Goal: Task Accomplishment & Management: Manage account settings

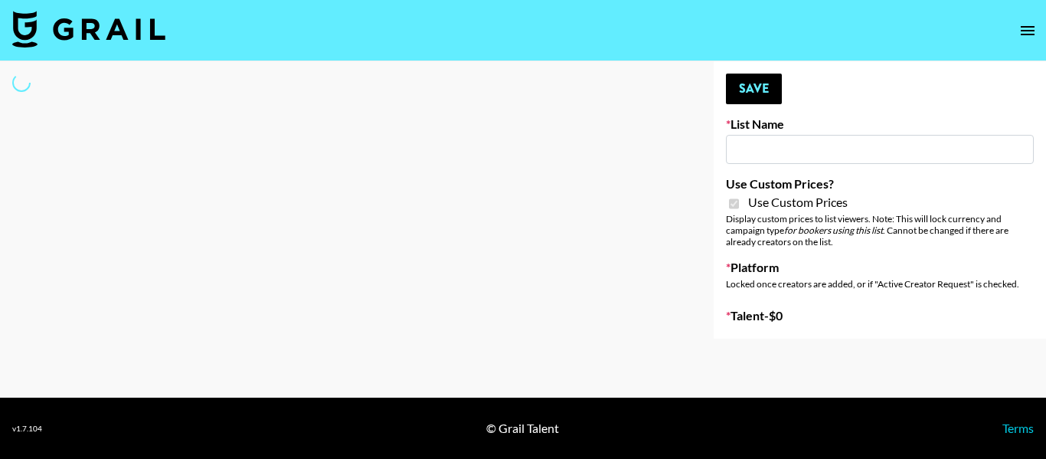
type input "App Install"
checkbox input "true"
select select "Brand"
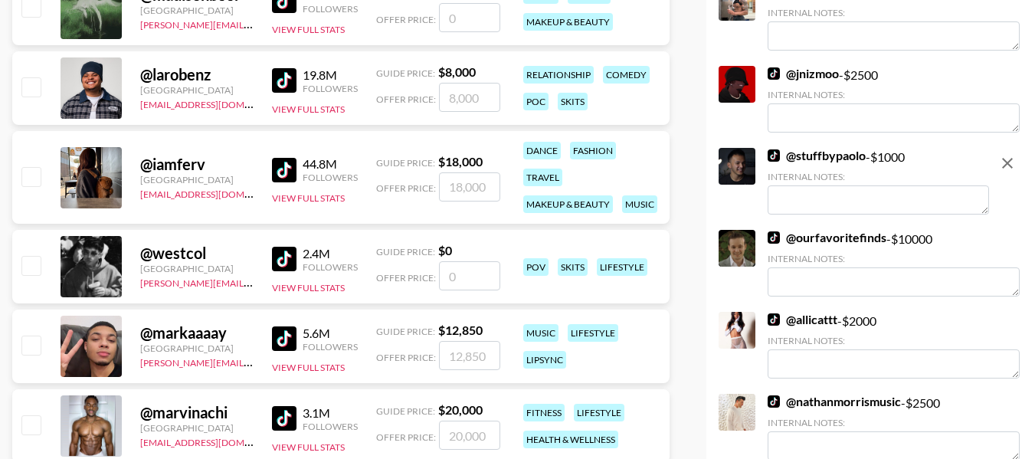
scroll to position [613, 0]
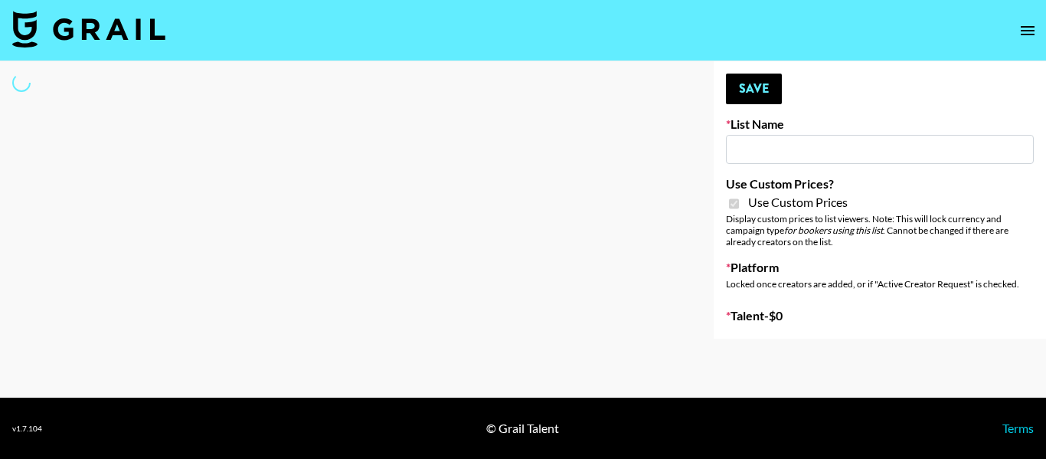
type input "Techno Creators"
checkbox input "true"
select select "Brand"
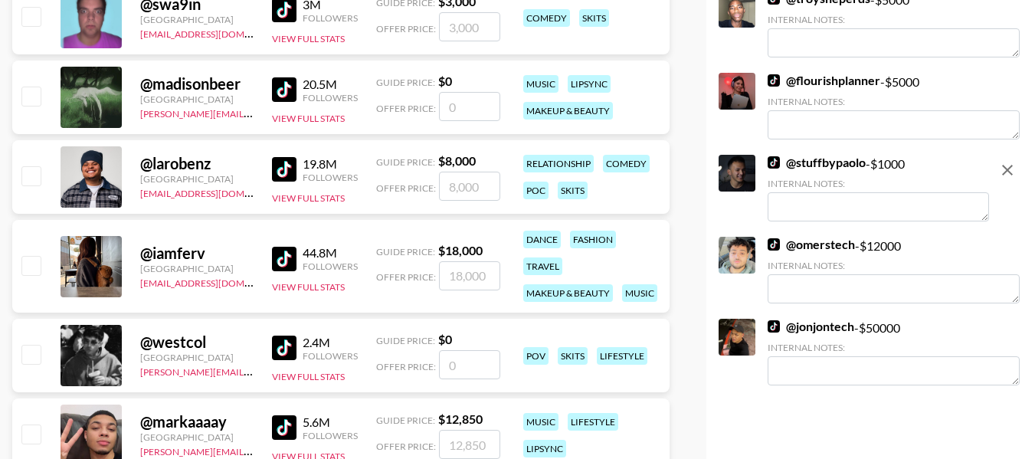
scroll to position [613, 0]
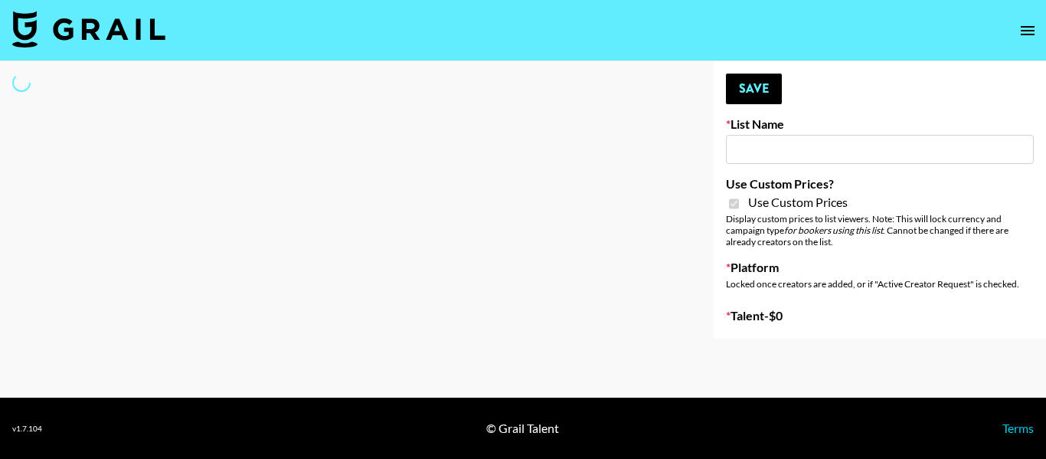
type input "PolyBuzz Campaign"
checkbox input "true"
select select "Brand"
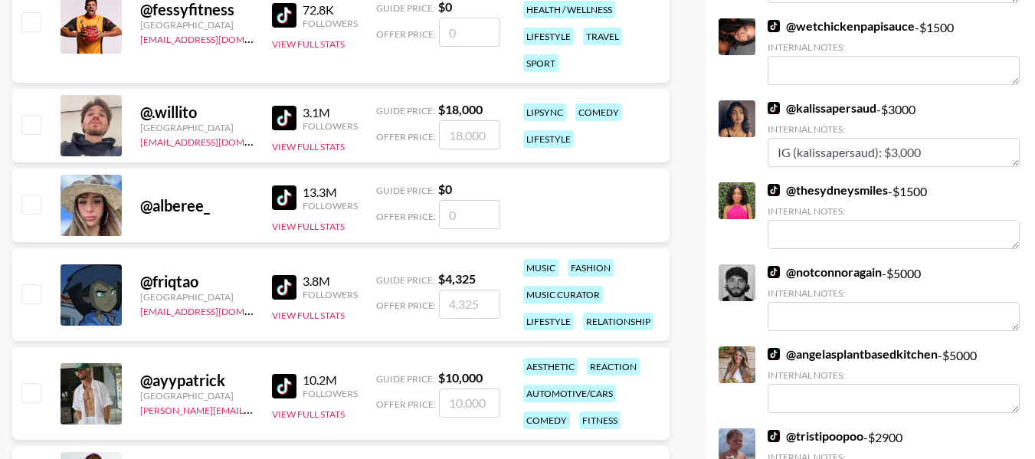
scroll to position [4577, 0]
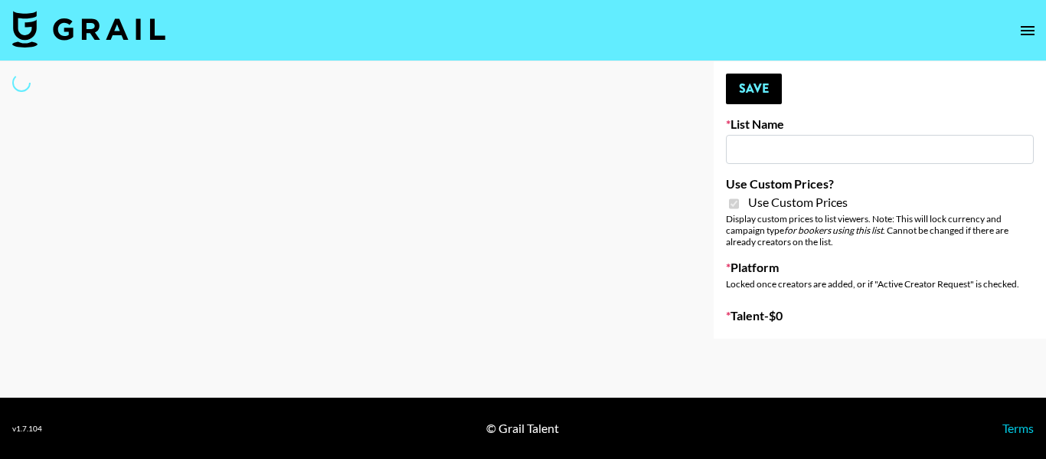
type input "Airbrush [DATE] Filters"
checkbox input "true"
select select "Brand"
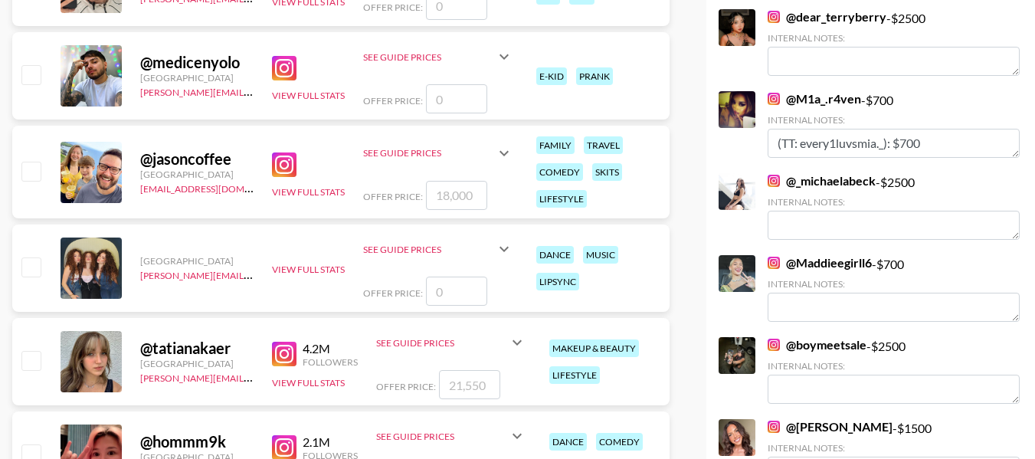
scroll to position [2527, 0]
